Goal: Use online tool/utility: Utilize a website feature to perform a specific function

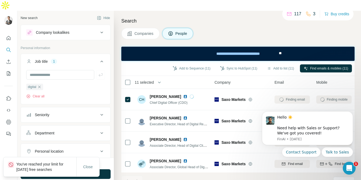
click at [102, 32] on icon at bounding box center [101, 33] width 3 height 2
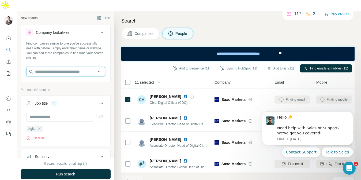
click at [65, 67] on input "text" at bounding box center [65, 72] width 79 height 10
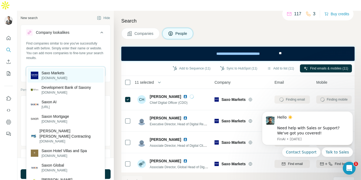
type input "****"
click at [61, 76] on p "[DOMAIN_NAME]" at bounding box center [55, 78] width 26 height 5
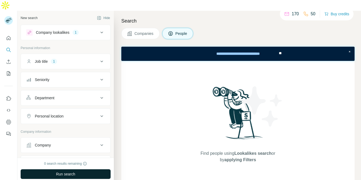
click at [59, 171] on span "Run search" at bounding box center [65, 173] width 19 height 5
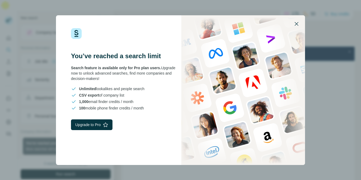
click at [297, 24] on icon "button" at bounding box center [297, 24] width 4 height 4
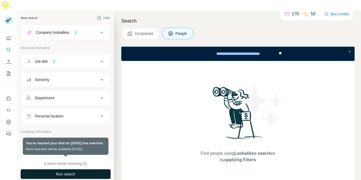
click at [293, 14] on p "170" at bounding box center [295, 14] width 7 height 6
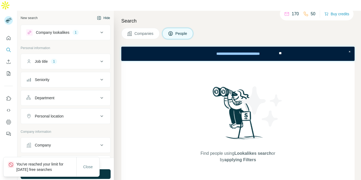
click at [106, 14] on button "Hide" at bounding box center [103, 18] width 21 height 8
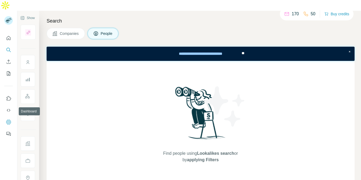
click at [8, 121] on icon "Dashboard" at bounding box center [9, 122] width 2 height 2
